Goal: Navigation & Orientation: Find specific page/section

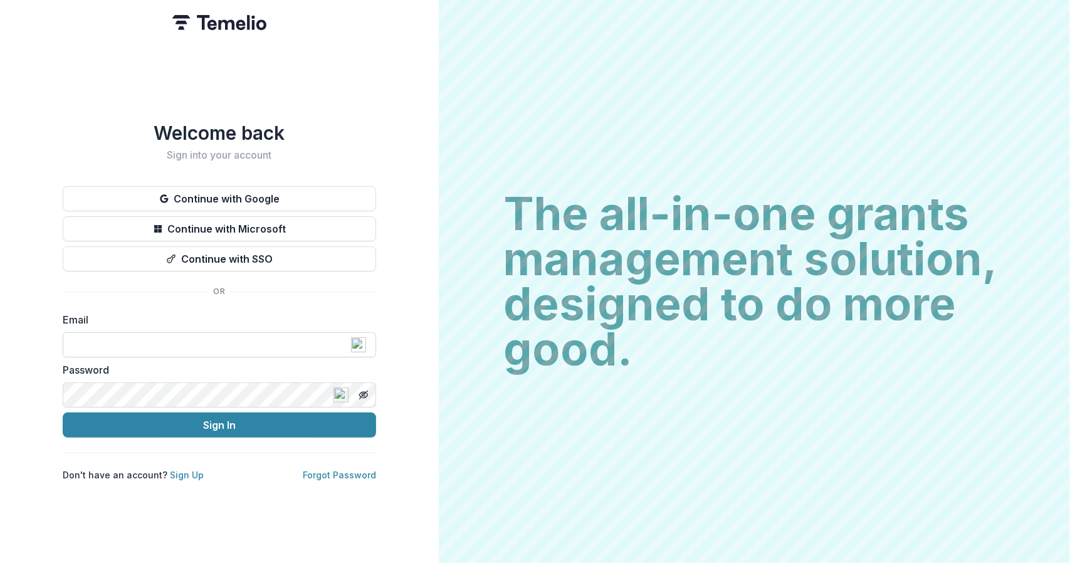
click at [203, 344] on input at bounding box center [219, 344] width 313 height 25
type input "**********"
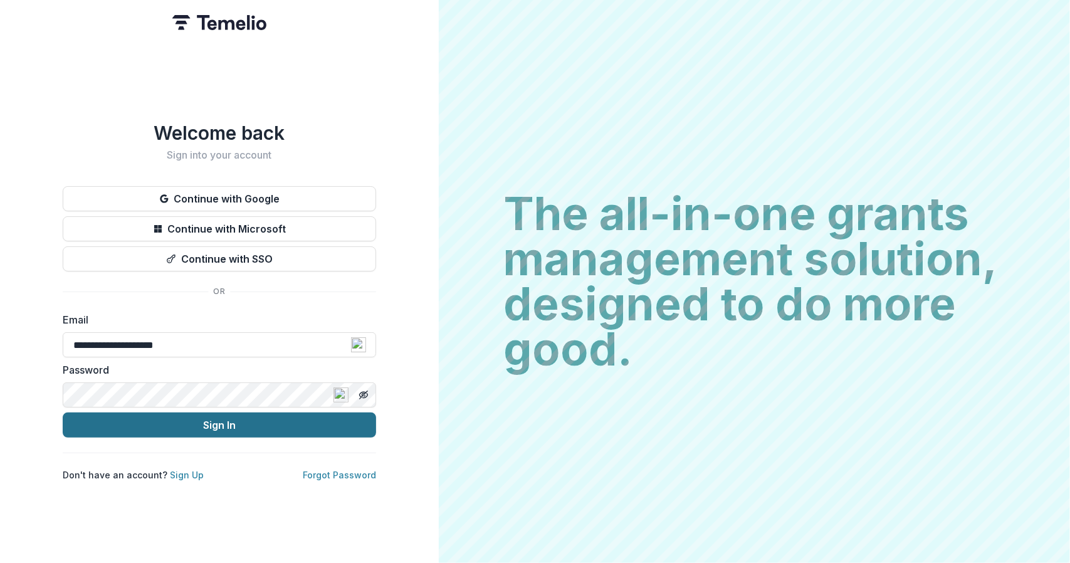
click at [118, 418] on button "Sign In" at bounding box center [219, 424] width 313 height 25
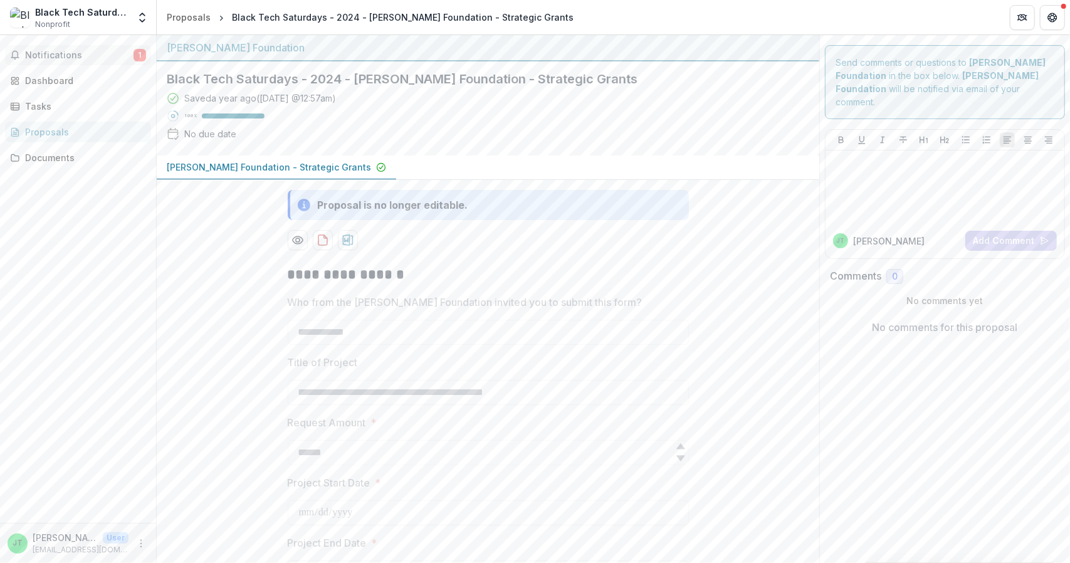
click at [113, 62] on button "Notifications 1" at bounding box center [78, 55] width 146 height 20
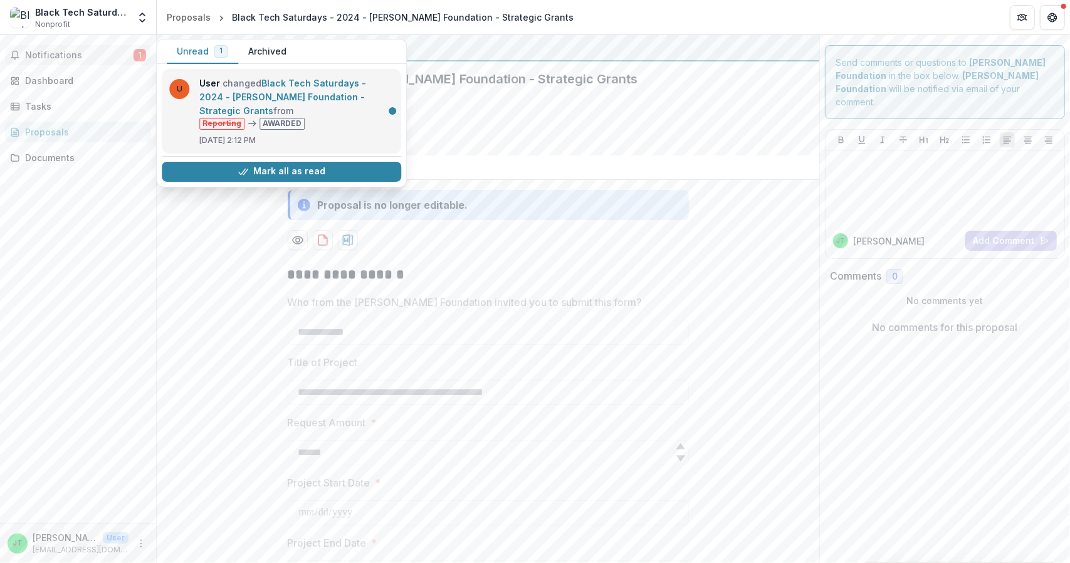
click at [255, 78] on link "Black Tech Saturdays - 2024 - Kapor Foundation - Strategic Grants" at bounding box center [282, 97] width 167 height 38
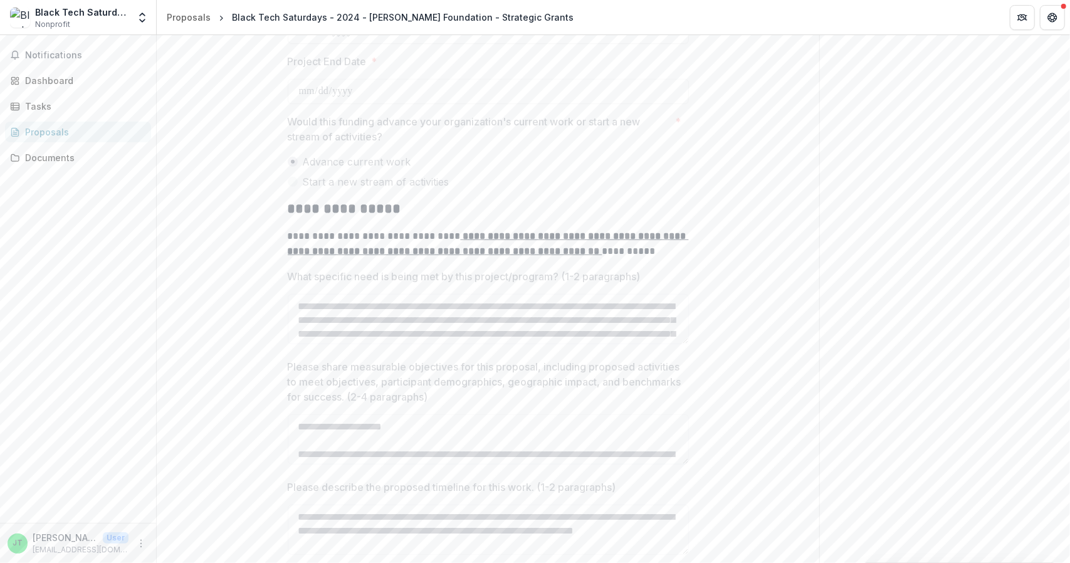
scroll to position [432, 0]
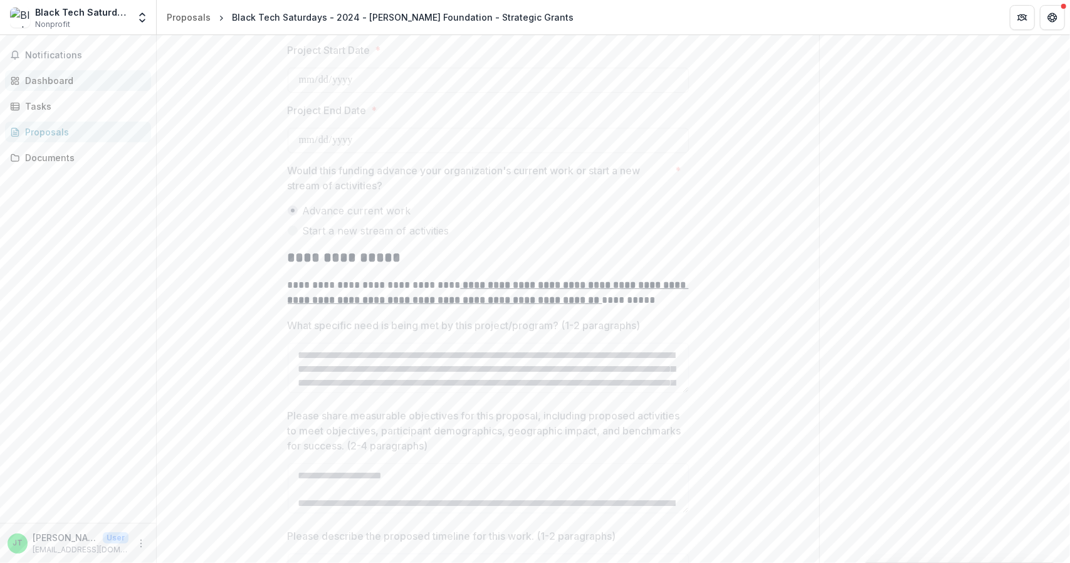
click at [98, 85] on div "Dashboard" at bounding box center [83, 80] width 116 height 13
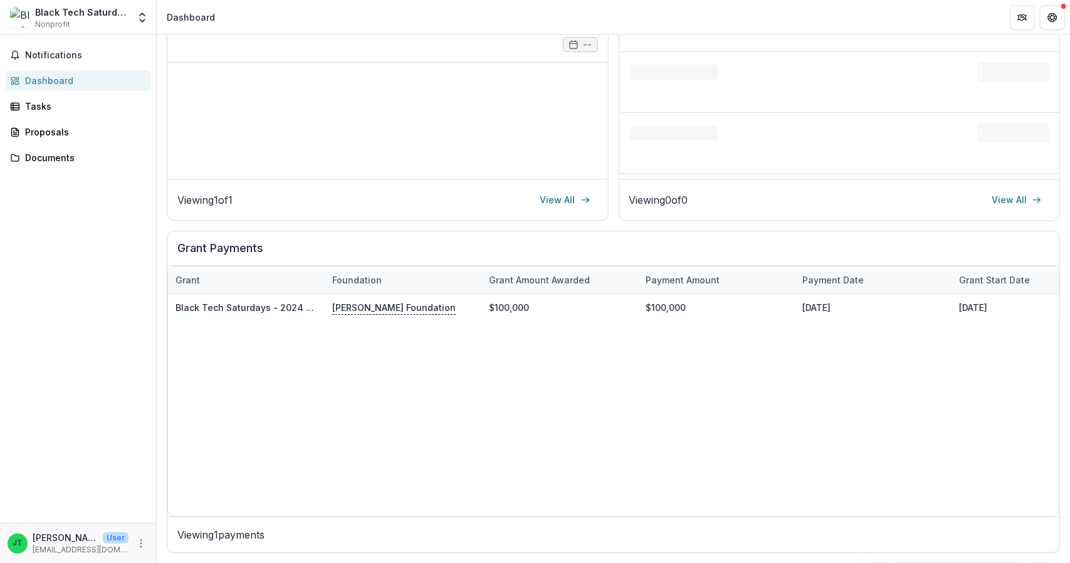
scroll to position [231, 0]
